Goal: Information Seeking & Learning: Learn about a topic

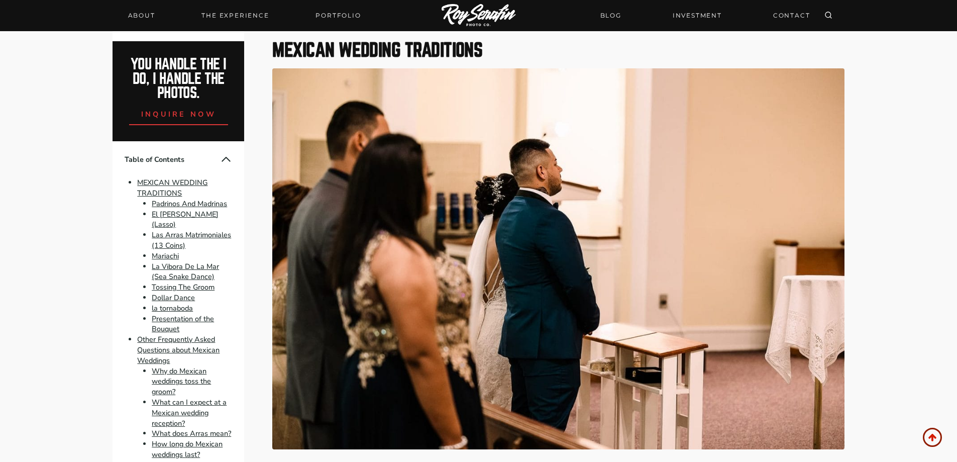
scroll to position [603, 0]
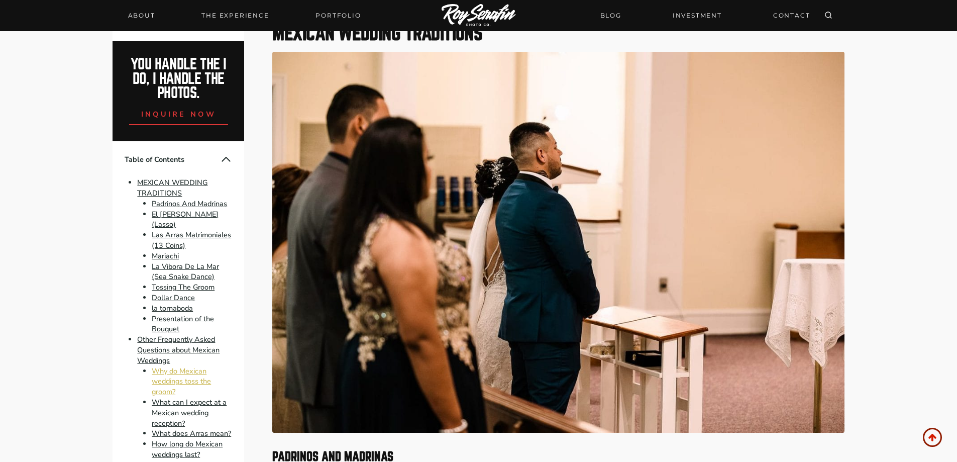
click at [171, 373] on link "Why do Mexican weddings toss the groom?" at bounding box center [181, 381] width 59 height 31
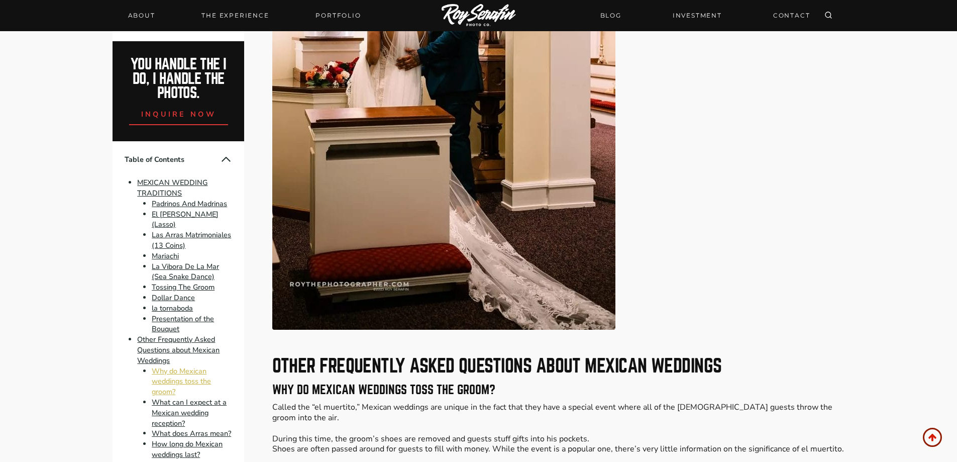
scroll to position [4631, 0]
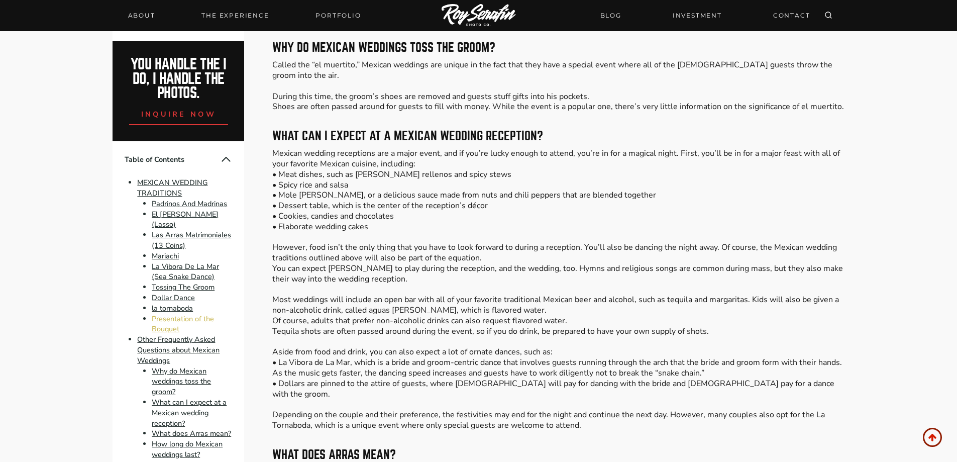
click at [169, 316] on link "Presentation of the Bouquet" at bounding box center [183, 324] width 62 height 21
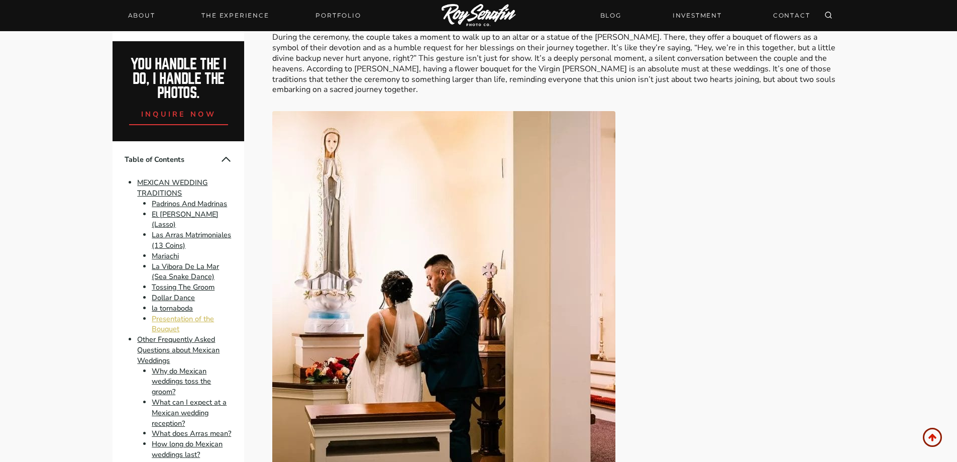
scroll to position [3975, 0]
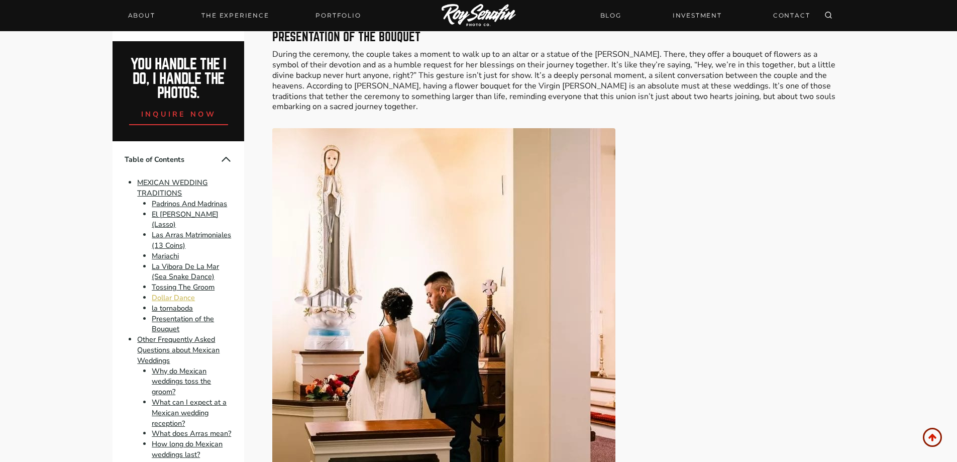
click at [165, 292] on link "Dollar Dance" at bounding box center [173, 297] width 43 height 10
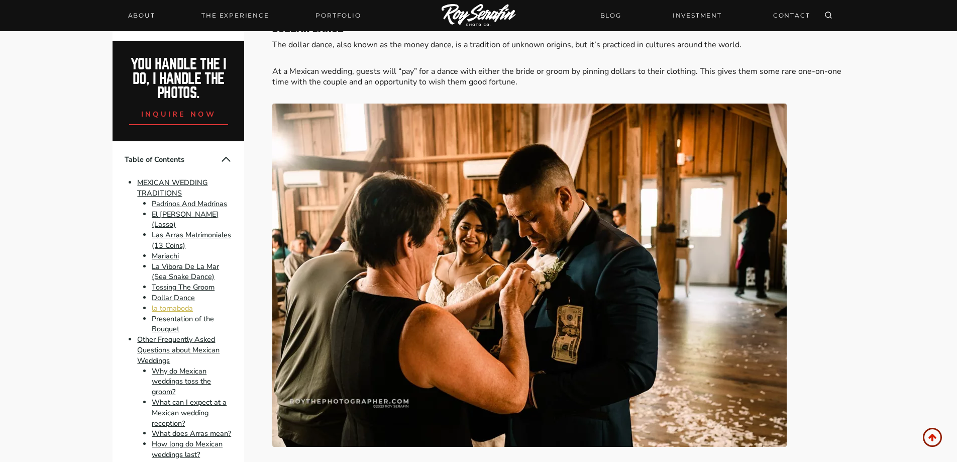
scroll to position [3085, 0]
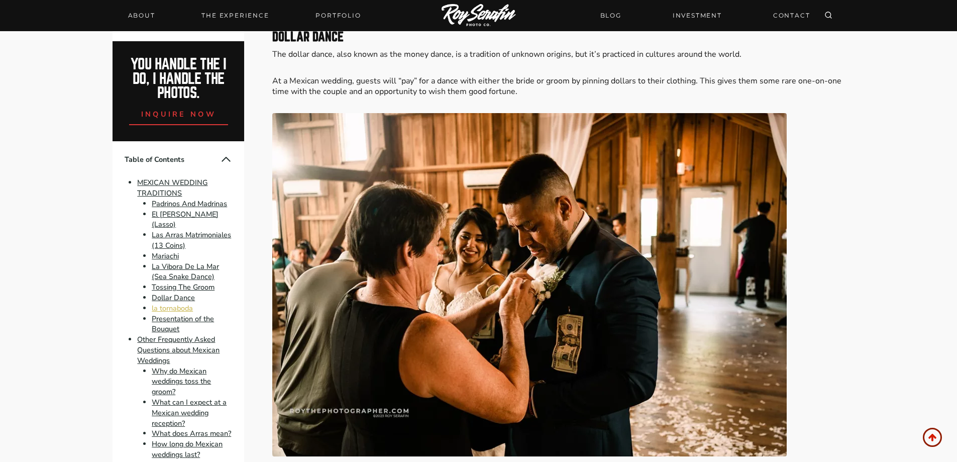
click at [165, 303] on link "la tornaboda" at bounding box center [172, 308] width 41 height 10
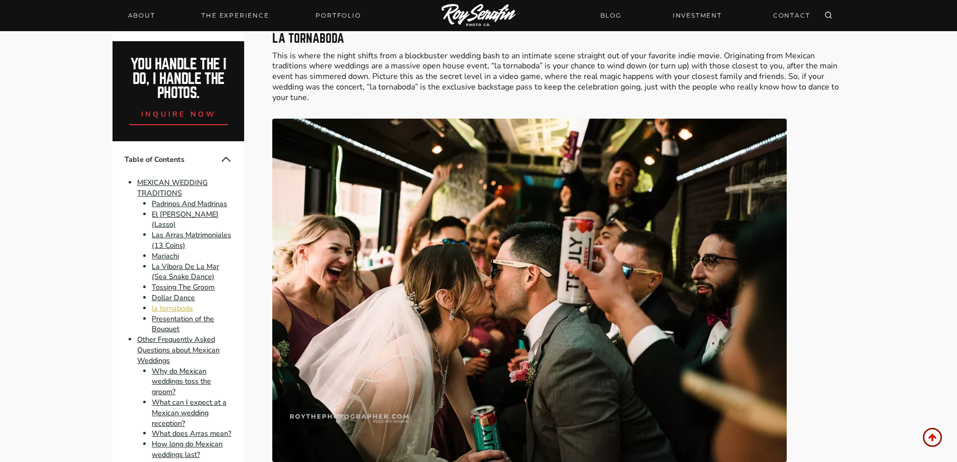
scroll to position [3528, 0]
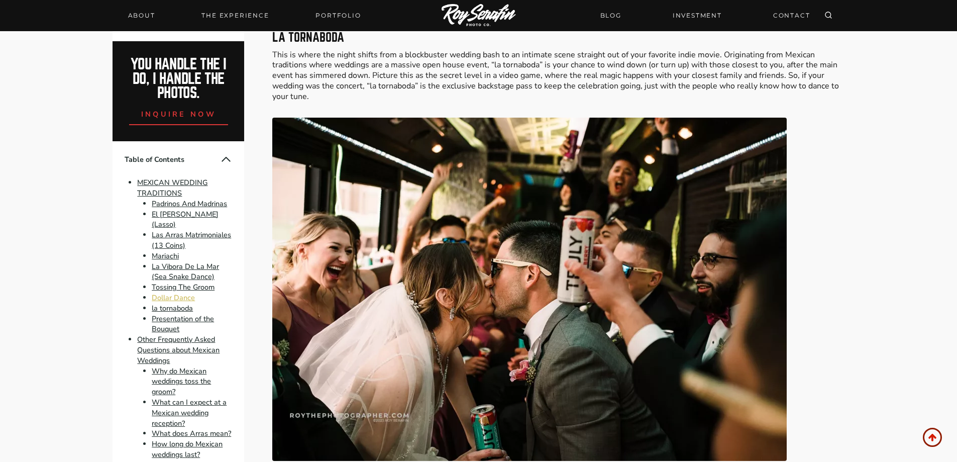
click at [165, 292] on link "Dollar Dance" at bounding box center [173, 297] width 43 height 10
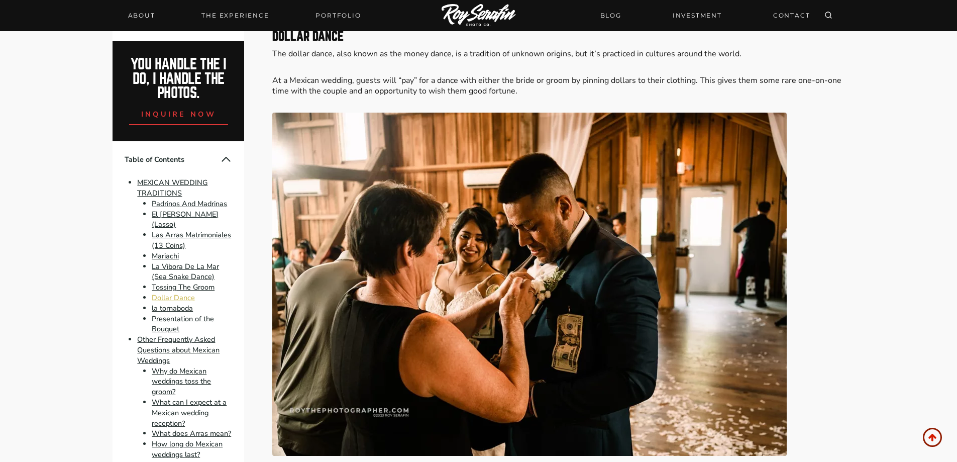
scroll to position [3085, 0]
click at [171, 205] on link "Padrinos And Madrinas" at bounding box center [189, 204] width 75 height 10
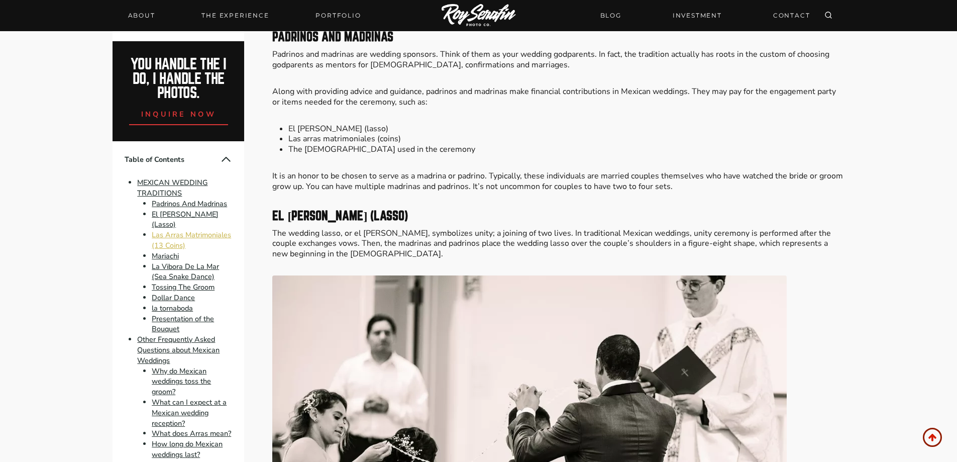
click at [167, 230] on link "Las Arras Matrimoniales (13 Coins)" at bounding box center [191, 240] width 79 height 21
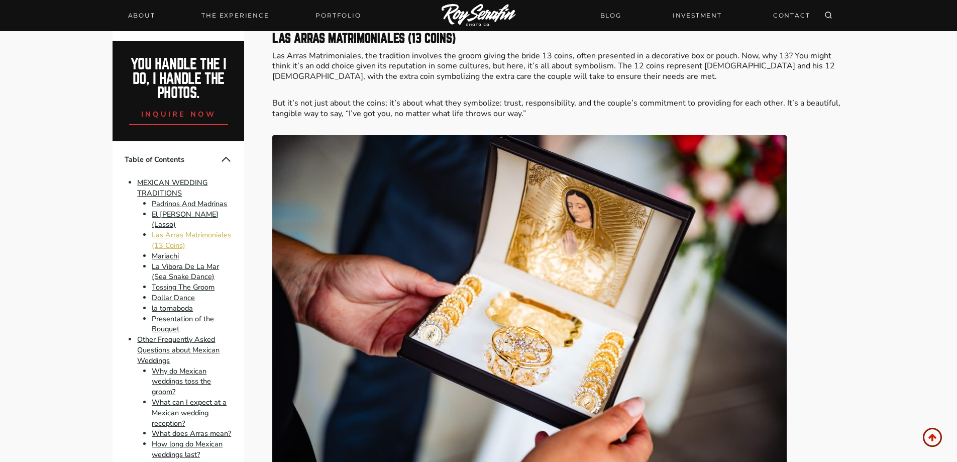
scroll to position [1681, 0]
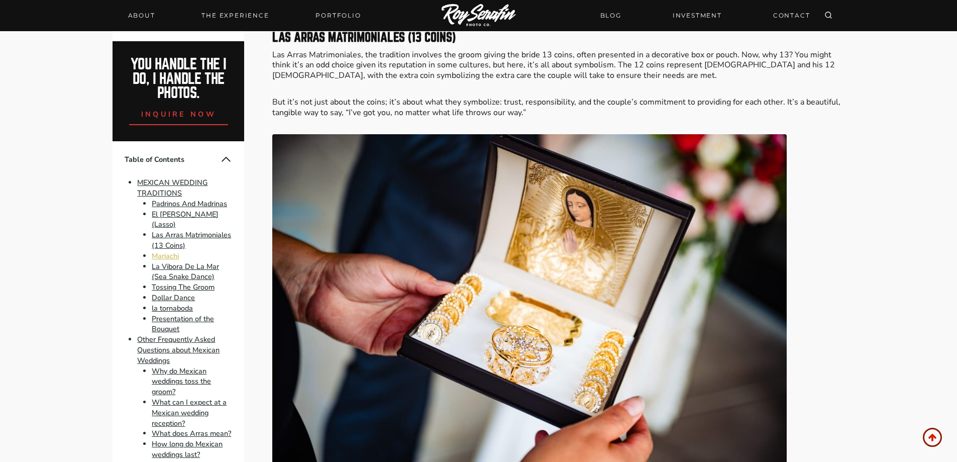
click at [167, 251] on link "Mariachi" at bounding box center [165, 256] width 27 height 10
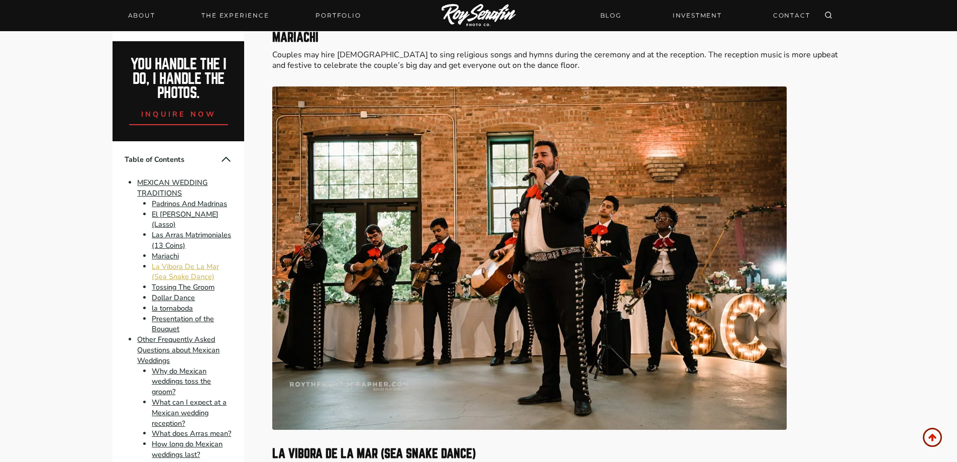
click at [172, 261] on link "La Vibora De La Mar (Sea Snake Dance)" at bounding box center [185, 271] width 67 height 21
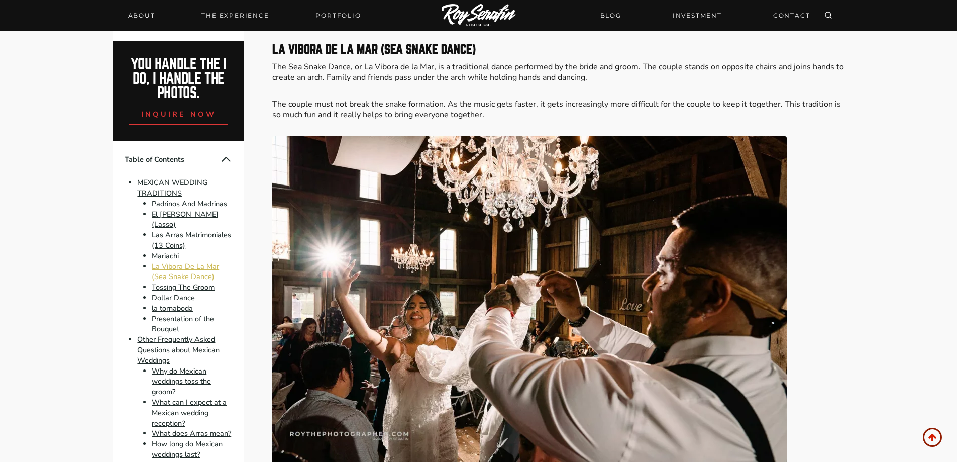
scroll to position [2574, 0]
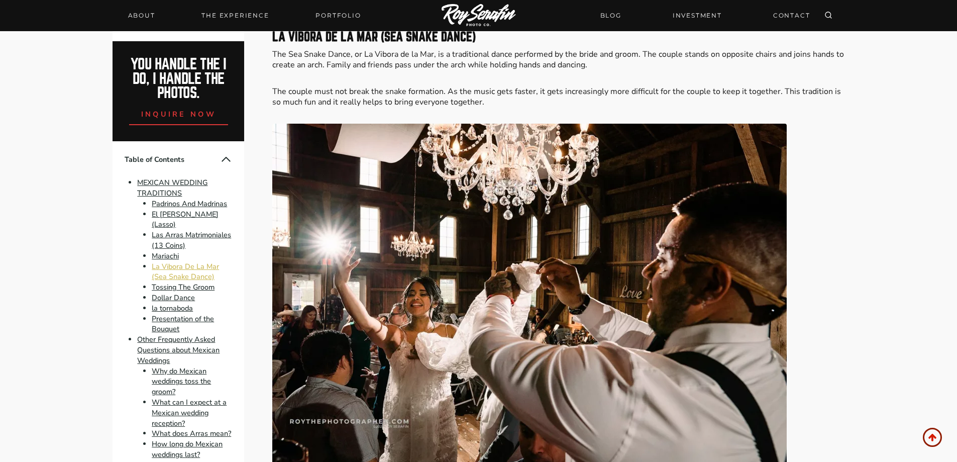
click at [173, 268] on link "La Vibora De La Mar (Sea Snake Dance)" at bounding box center [185, 271] width 67 height 21
click at [176, 282] on link "Tossing The Groom" at bounding box center [183, 287] width 63 height 10
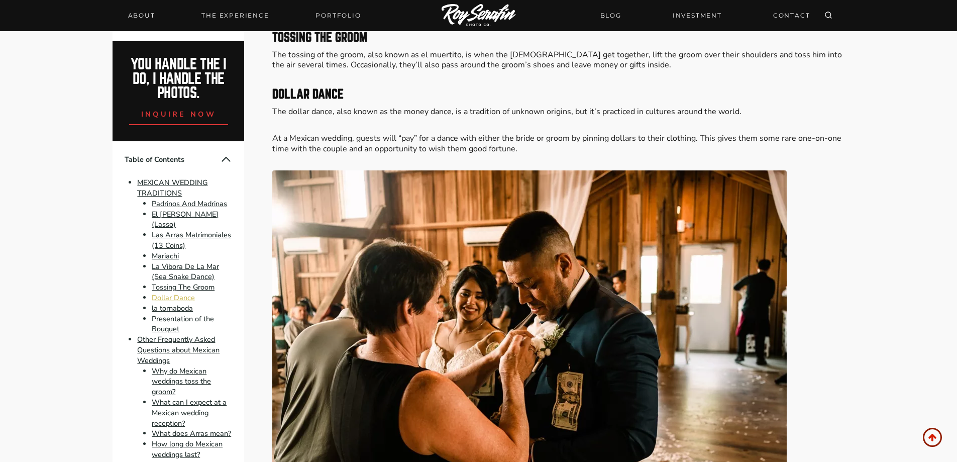
click at [176, 292] on link "Dollar Dance" at bounding box center [173, 297] width 43 height 10
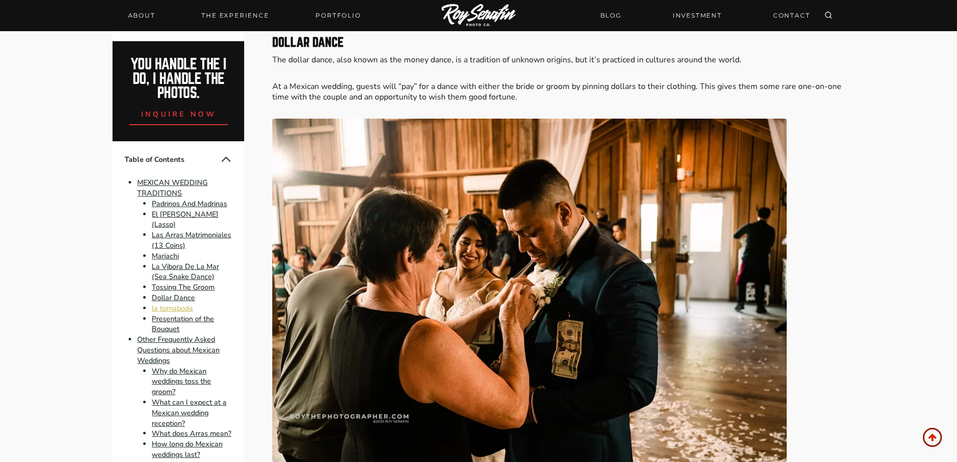
scroll to position [3085, 0]
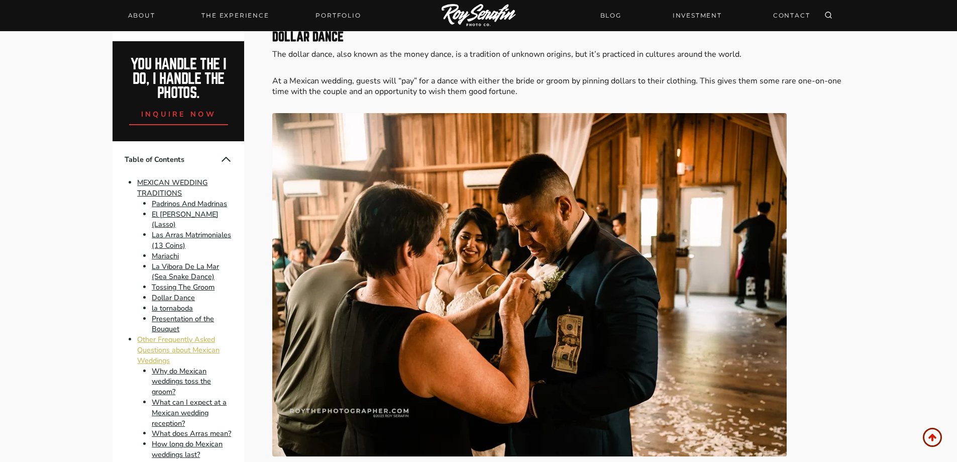
click at [177, 334] on link "Other Frequently Asked Questions about Mexican Weddings" at bounding box center [178, 349] width 82 height 31
